Goal: Submit feedback/report problem

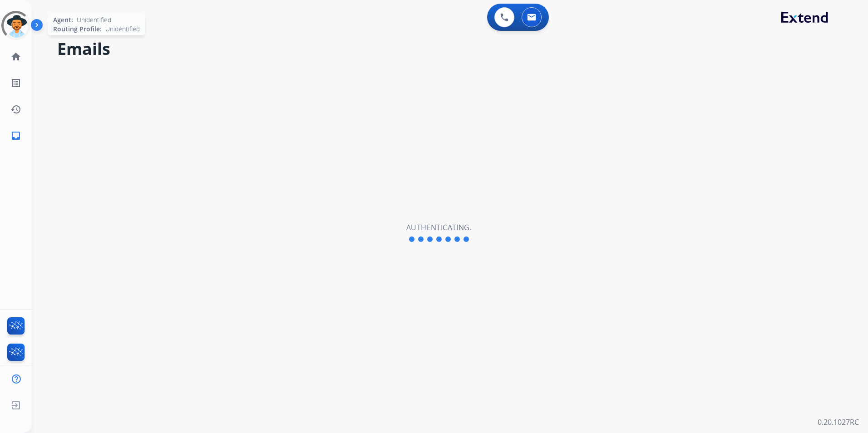
click at [16, 27] on div at bounding box center [15, 25] width 29 height 29
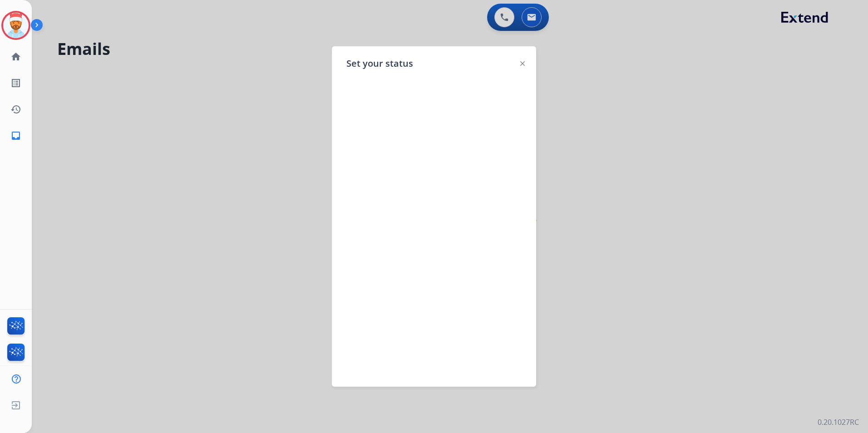
click at [138, 128] on div at bounding box center [434, 216] width 868 height 433
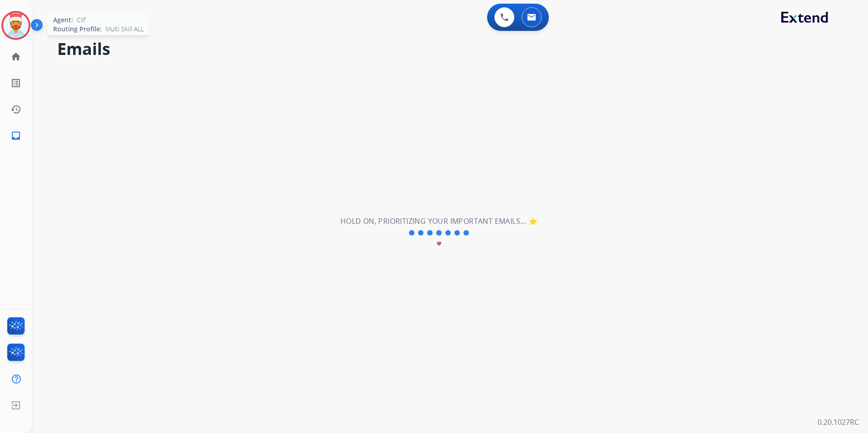
drag, startPoint x: 14, startPoint y: 25, endPoint x: 27, endPoint y: 32, distance: 15.0
click at [15, 25] on img at bounding box center [15, 25] width 25 height 25
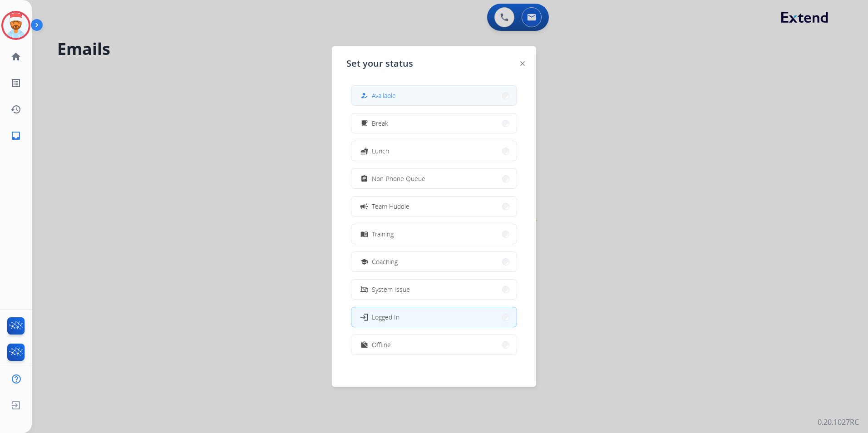
click at [427, 103] on button "how_to_reg Available" at bounding box center [433, 96] width 165 height 20
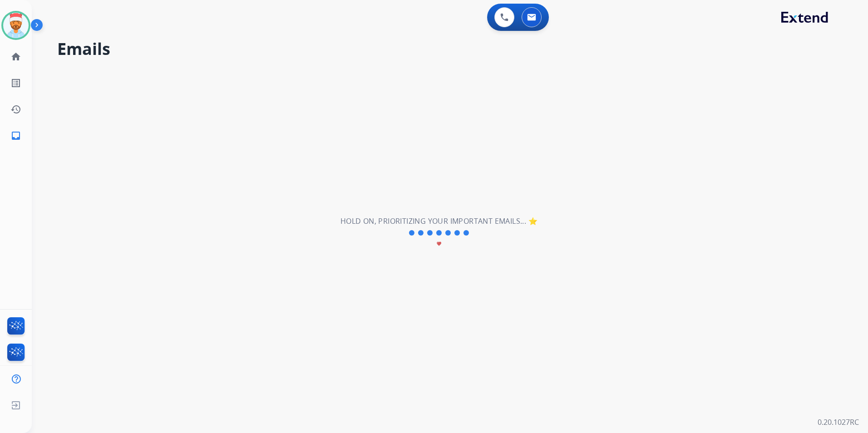
click at [218, 116] on div "**********" at bounding box center [439, 233] width 814 height 400
